Goal: Check status: Check status

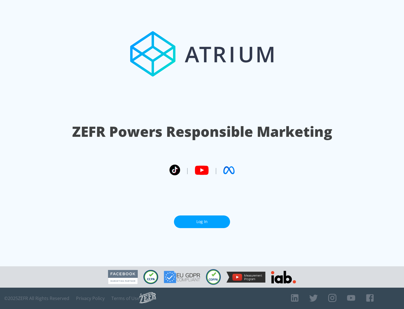
click at [202, 222] on link "Log In" at bounding box center [202, 221] width 56 height 13
